Goal: Check status

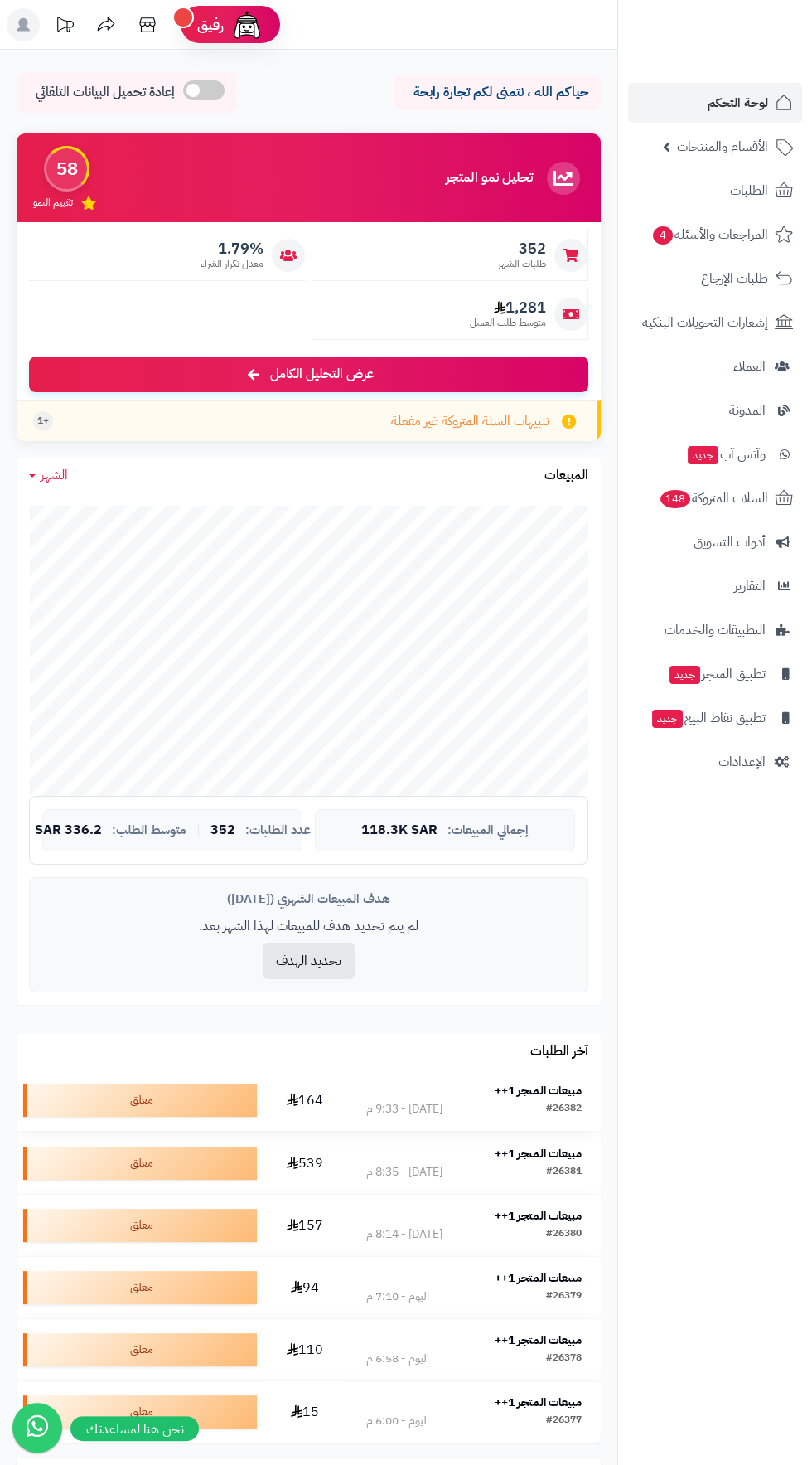
click at [570, 1101] on div "#26382" at bounding box center [564, 1109] width 36 height 17
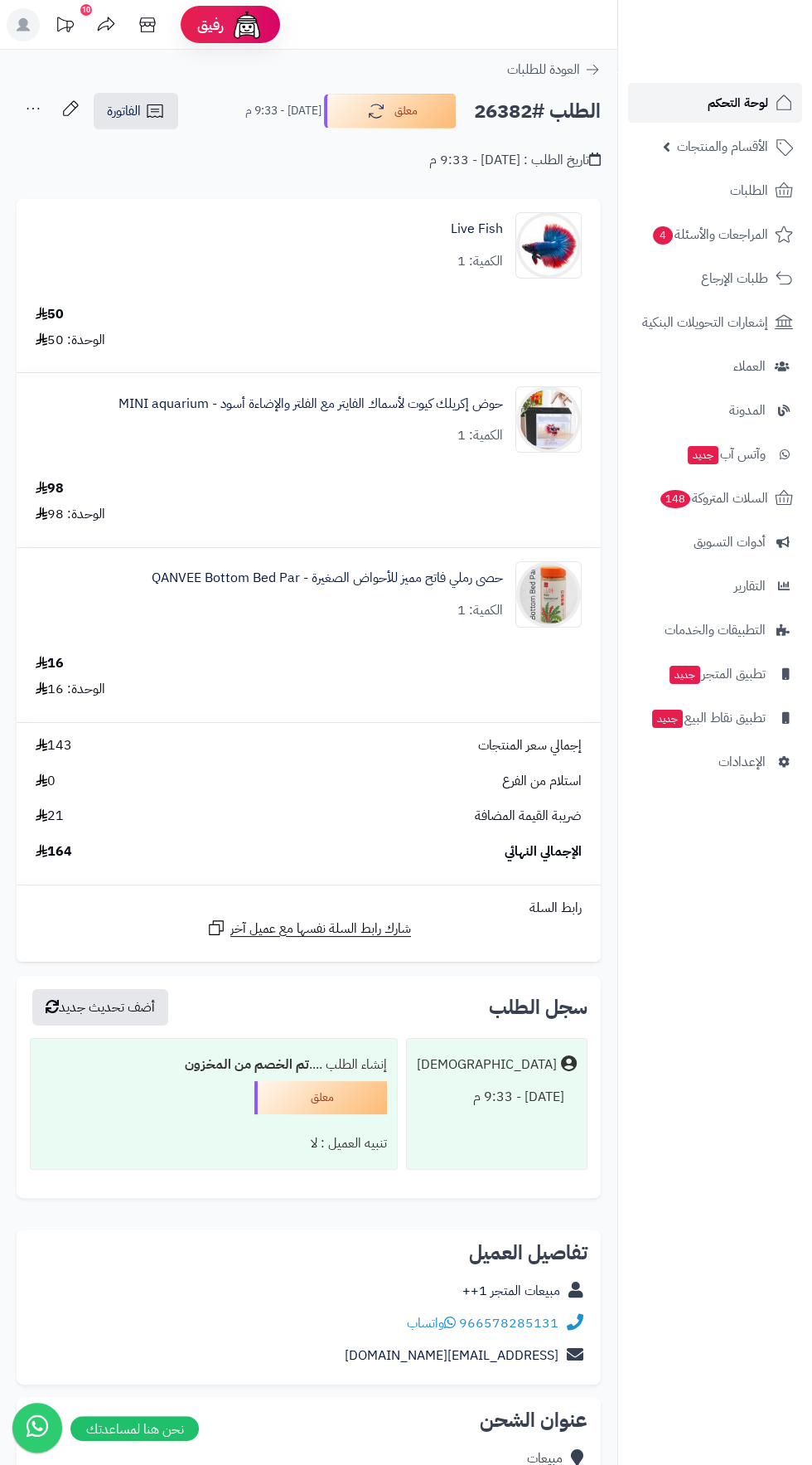
click at [752, 102] on span "لوحة التحكم" at bounding box center [738, 103] width 61 height 23
